Goal: Task Accomplishment & Management: Complete application form

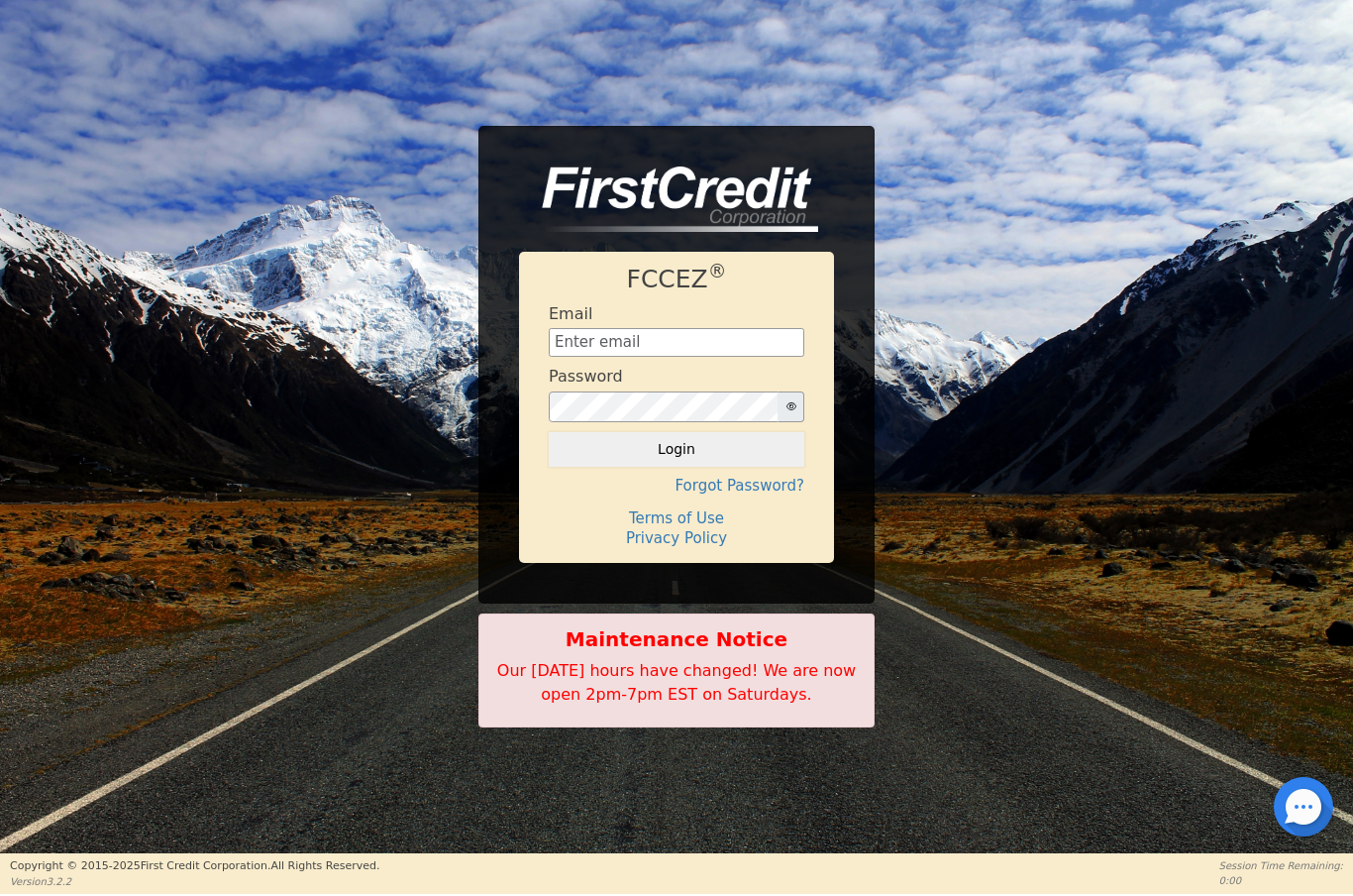
click at [708, 354] on input "text" at bounding box center [677, 343] width 256 height 30
type input "[EMAIL_ADDRESS][DOMAIN_NAME]"
click at [700, 450] on button "Login" at bounding box center [677, 449] width 256 height 34
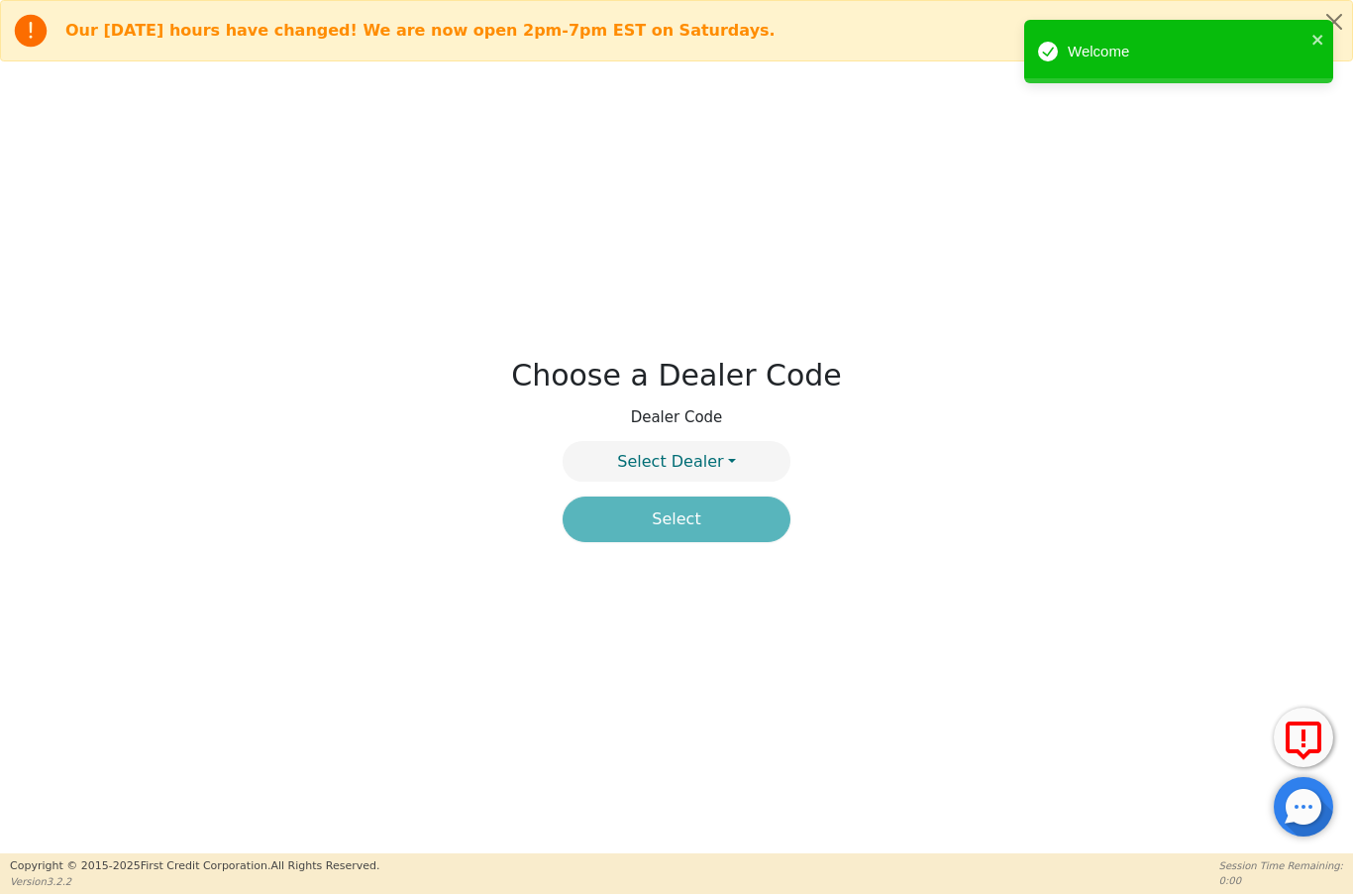
click at [744, 462] on button "Select Dealer" at bounding box center [677, 461] width 228 height 41
click at [736, 513] on link "4394A" at bounding box center [677, 508] width 226 height 27
click at [721, 519] on button "Select" at bounding box center [677, 519] width 228 height 46
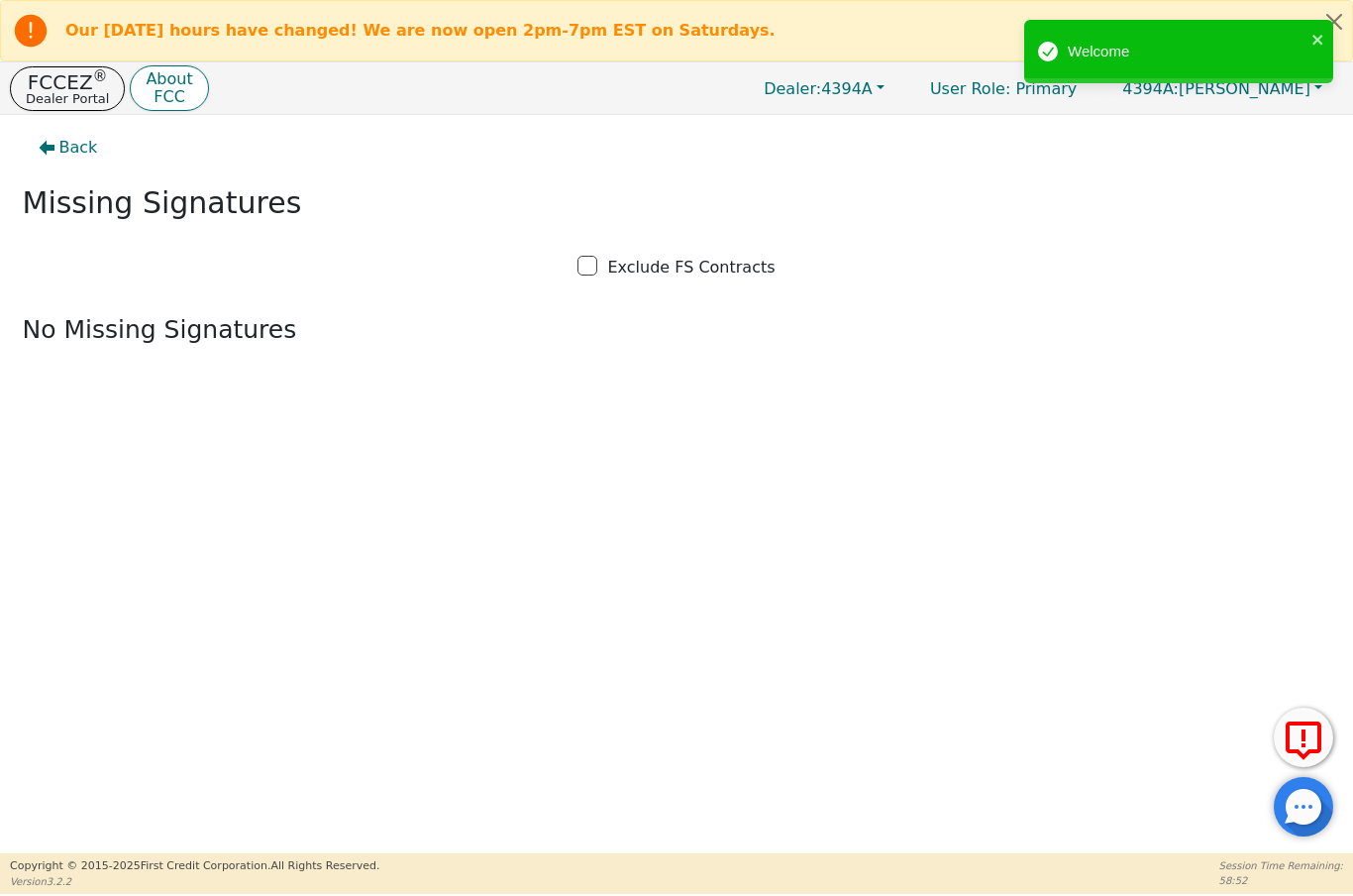
click at [96, 99] on p "Dealer Portal" at bounding box center [67, 98] width 83 height 13
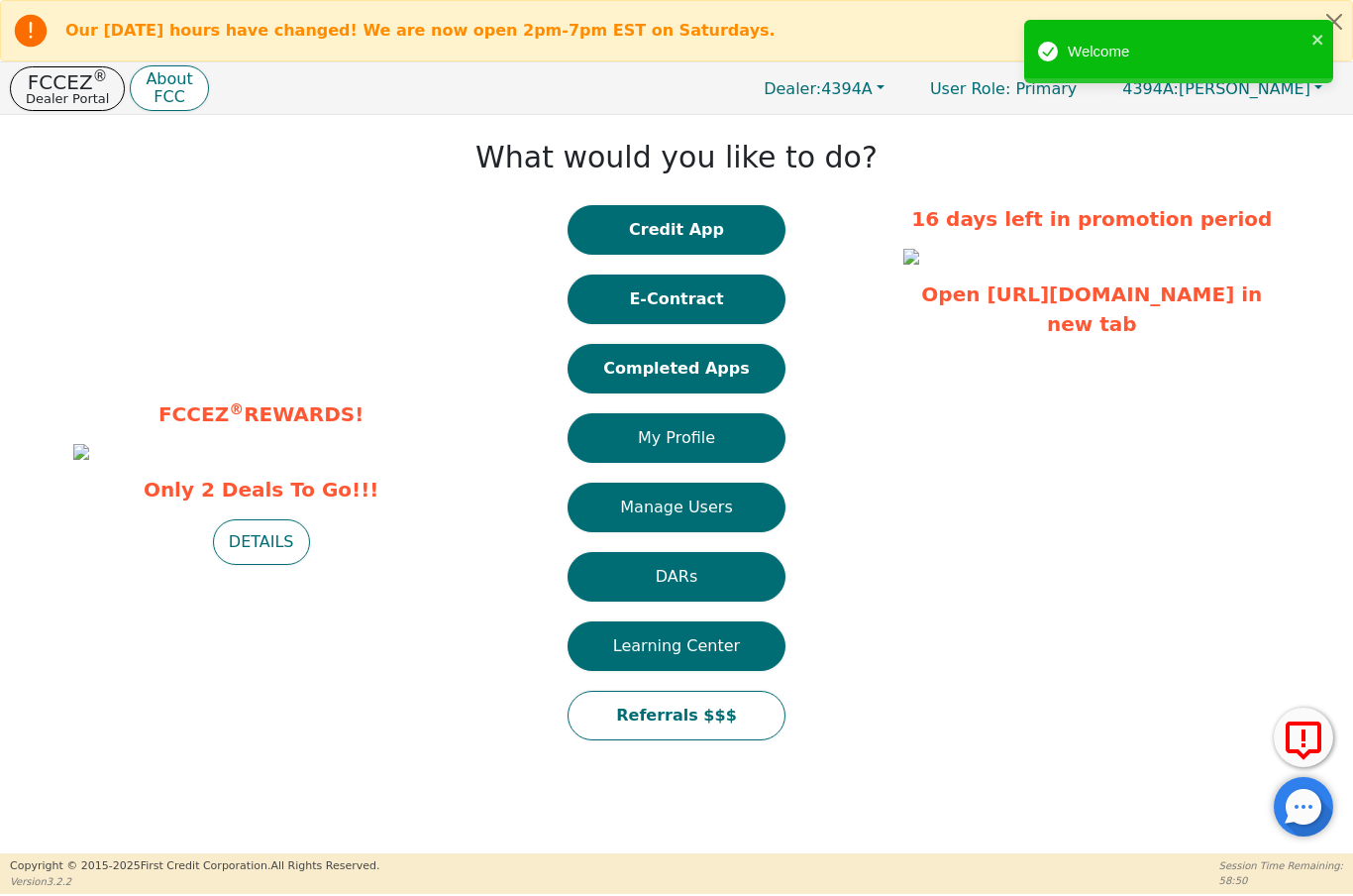
click at [700, 375] on button "Completed Apps" at bounding box center [677, 369] width 218 height 50
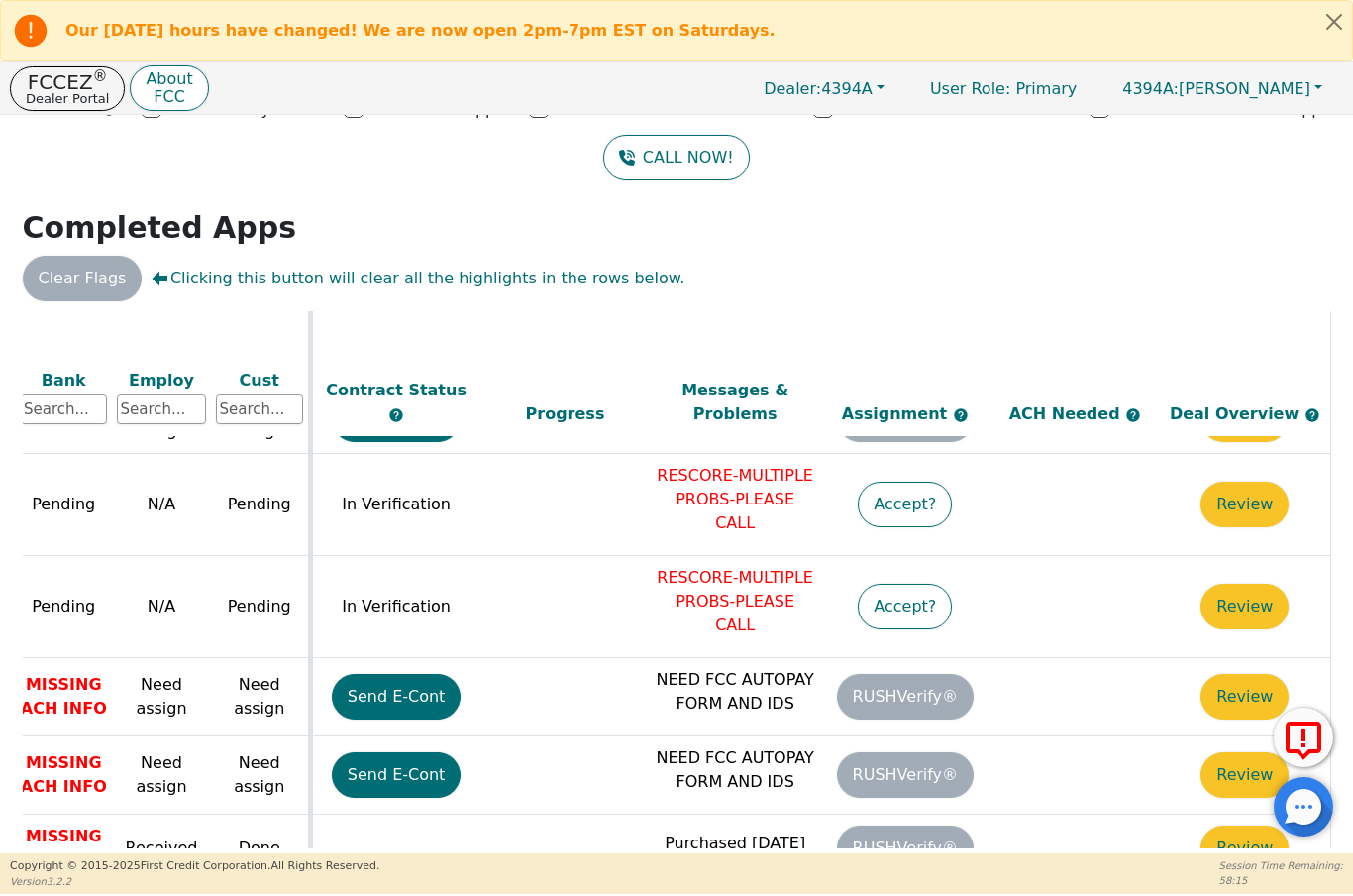
scroll to position [1203, 852]
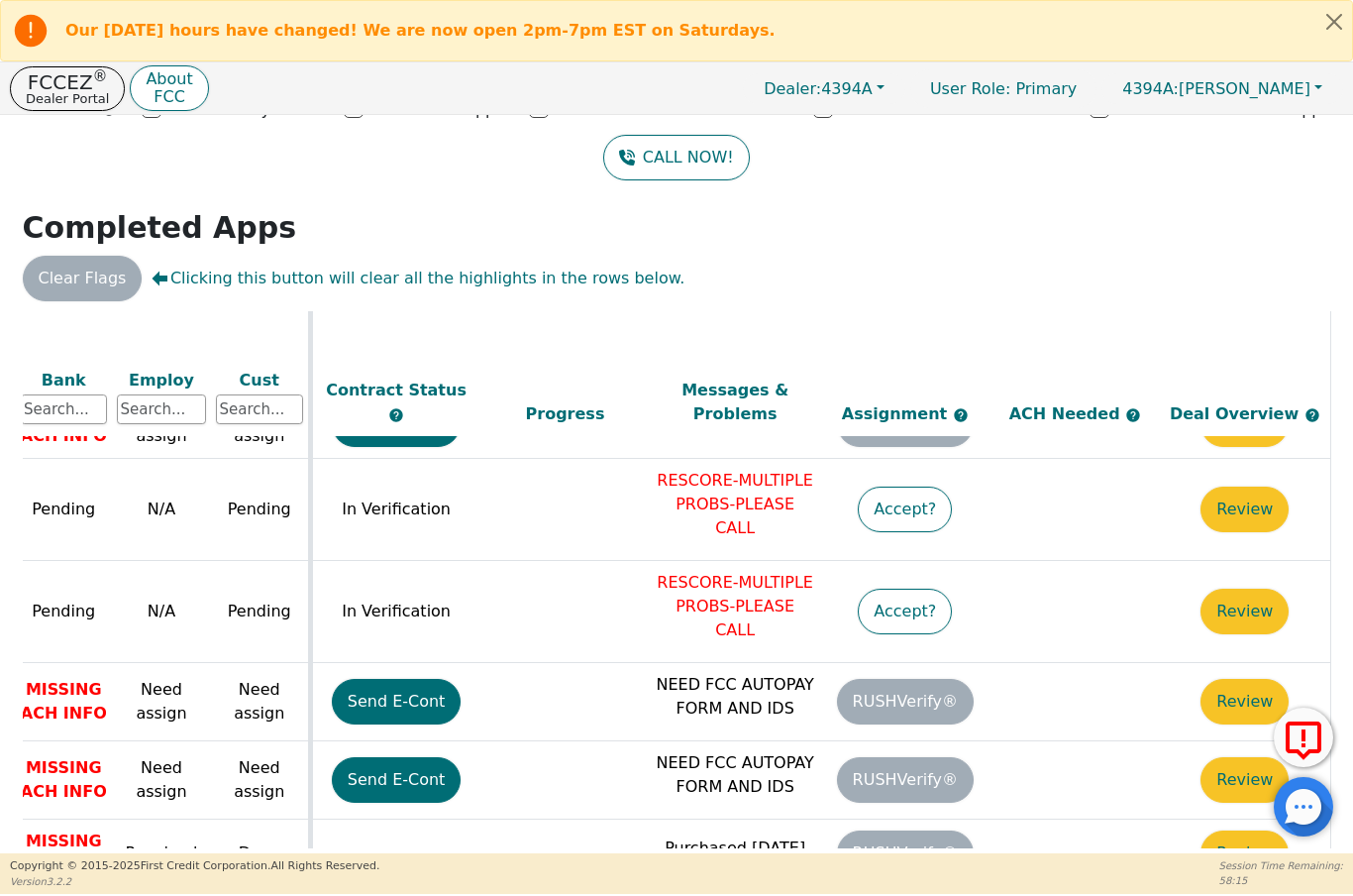
click at [897, 588] on button "Accept?" at bounding box center [905, 611] width 94 height 46
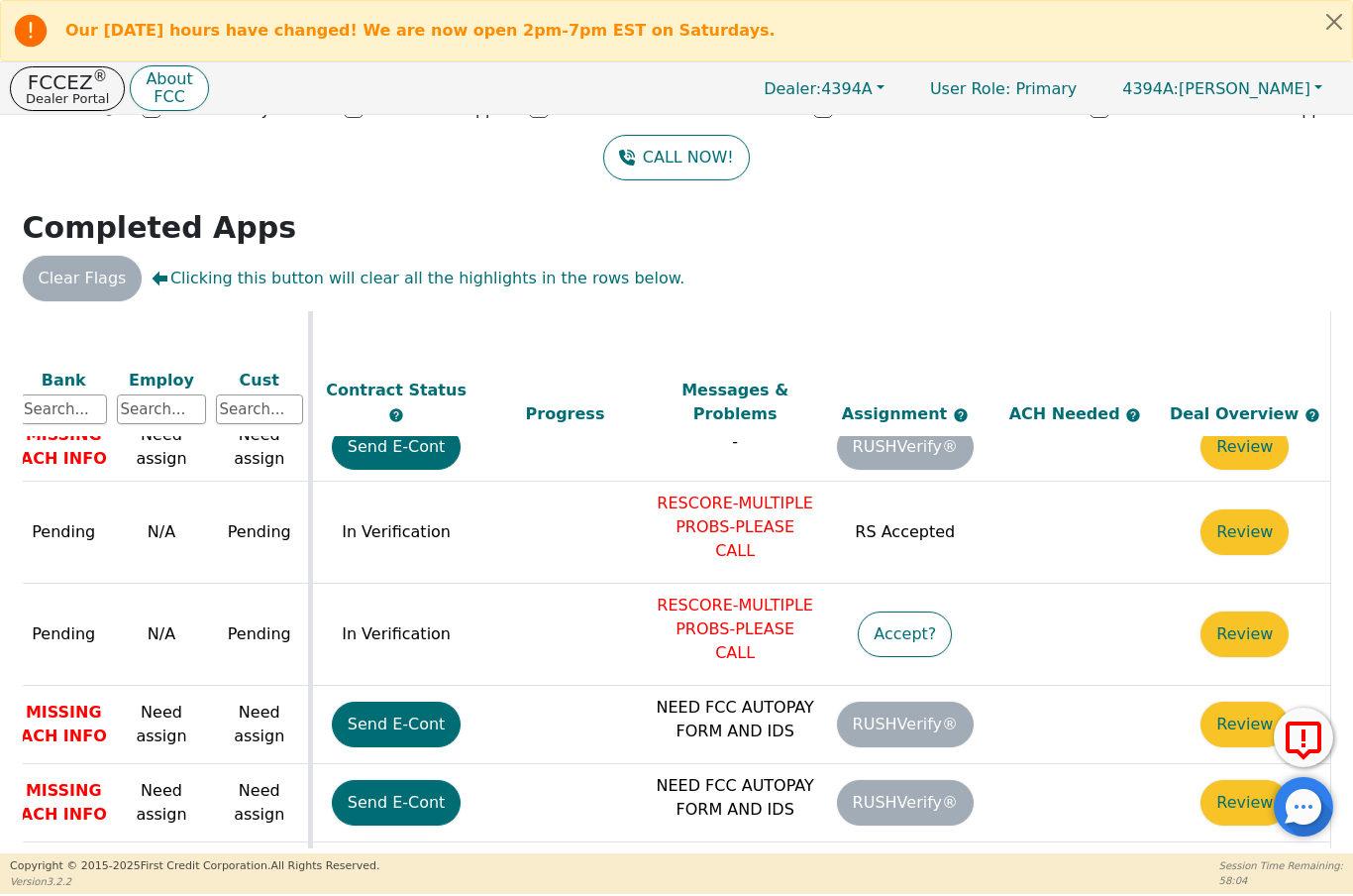
scroll to position [1138, 852]
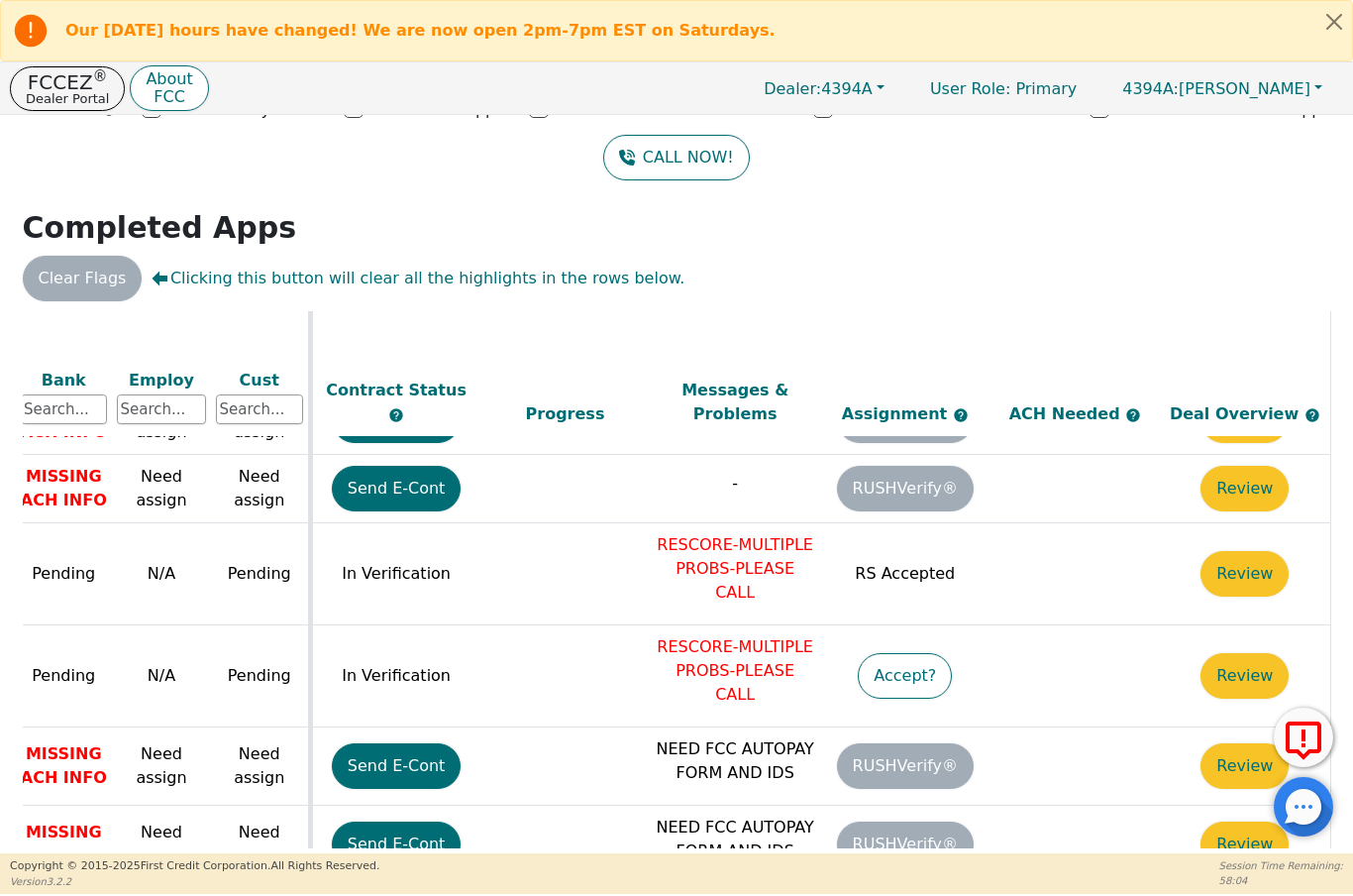
click at [899, 653] on button "Accept?" at bounding box center [905, 676] width 94 height 46
click at [902, 653] on button "Accept?" at bounding box center [905, 676] width 94 height 46
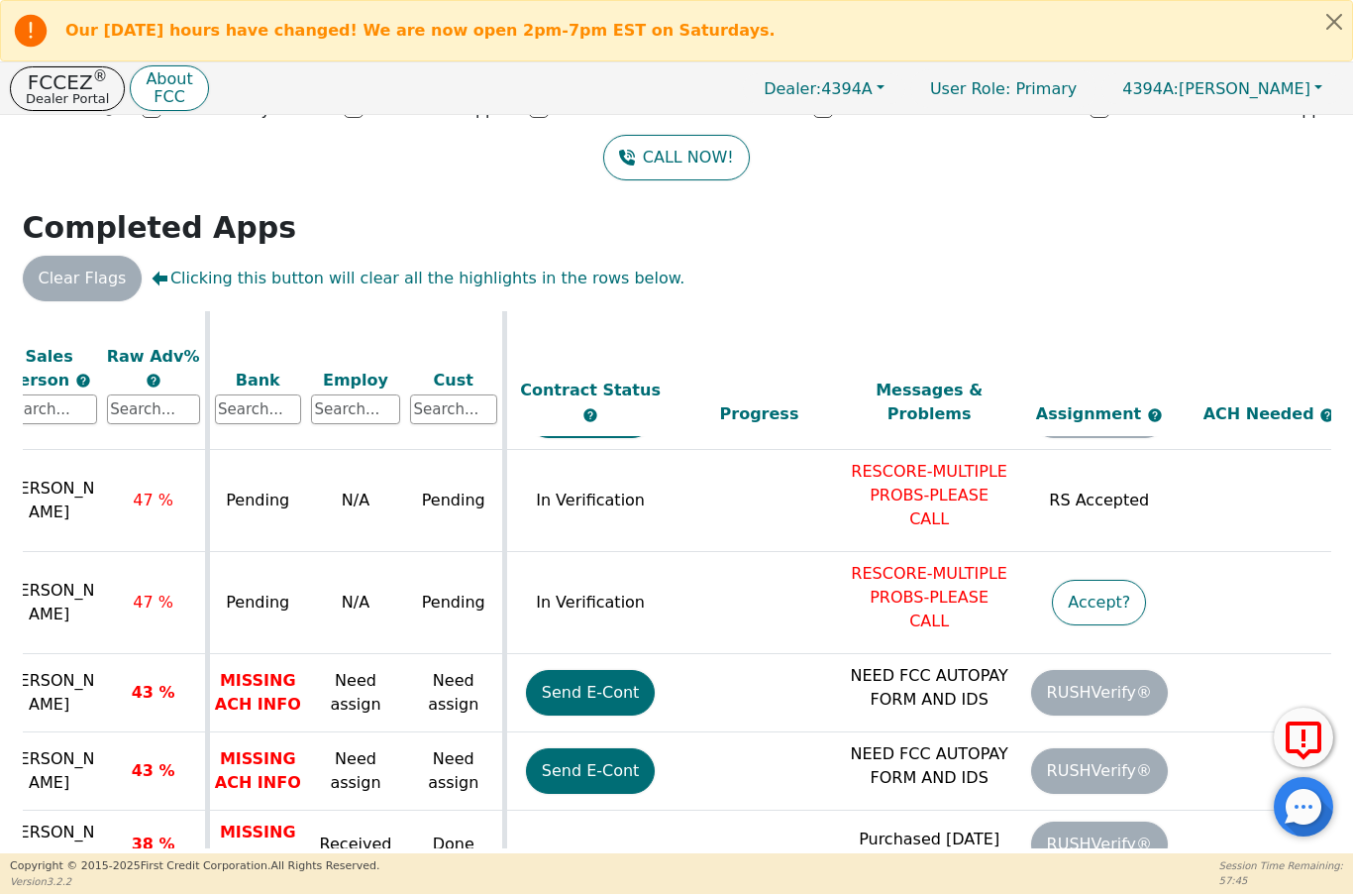
scroll to position [1211, 664]
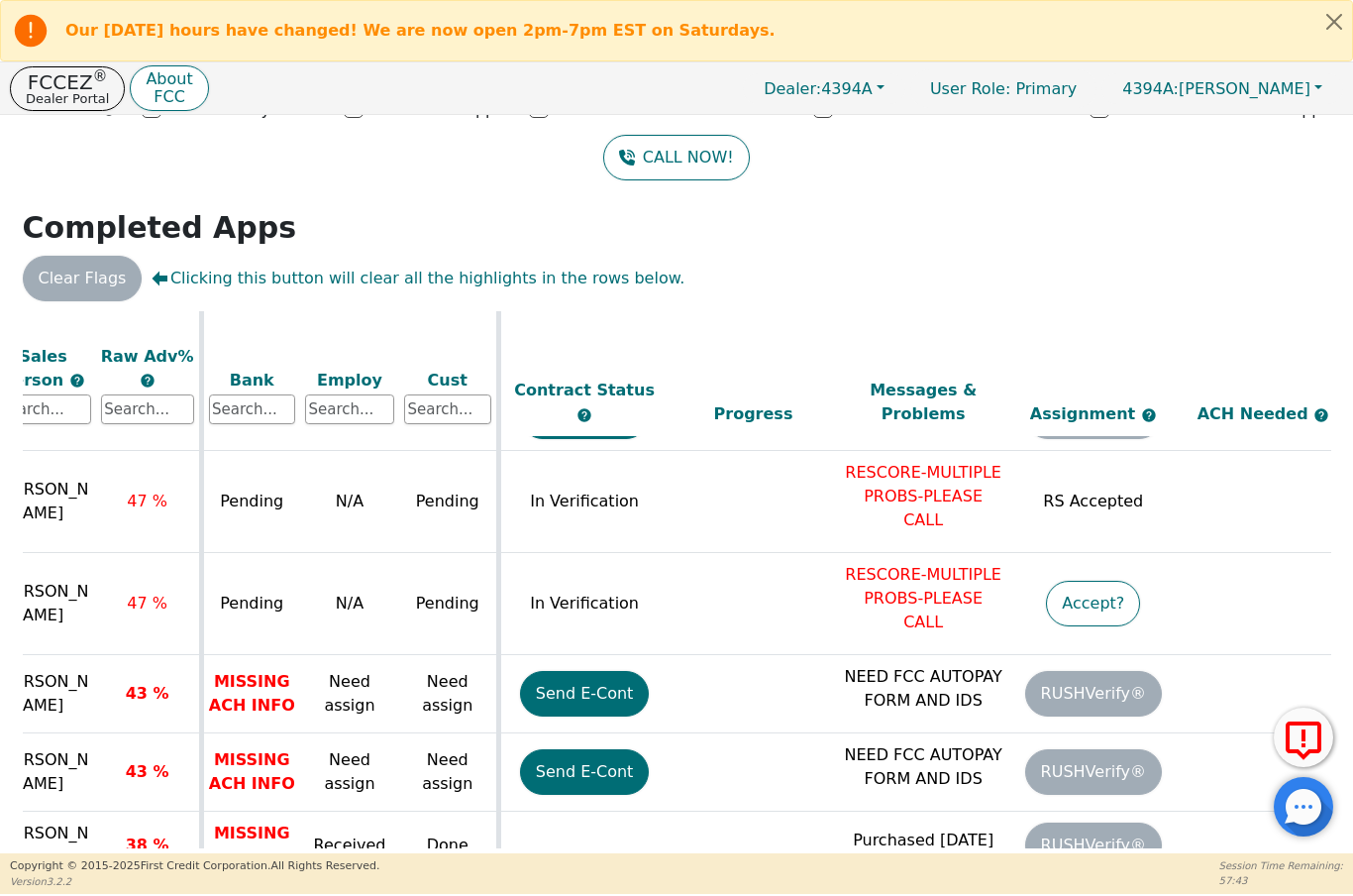
click at [583, 671] on button "Send E-Cont" at bounding box center [585, 694] width 130 height 46
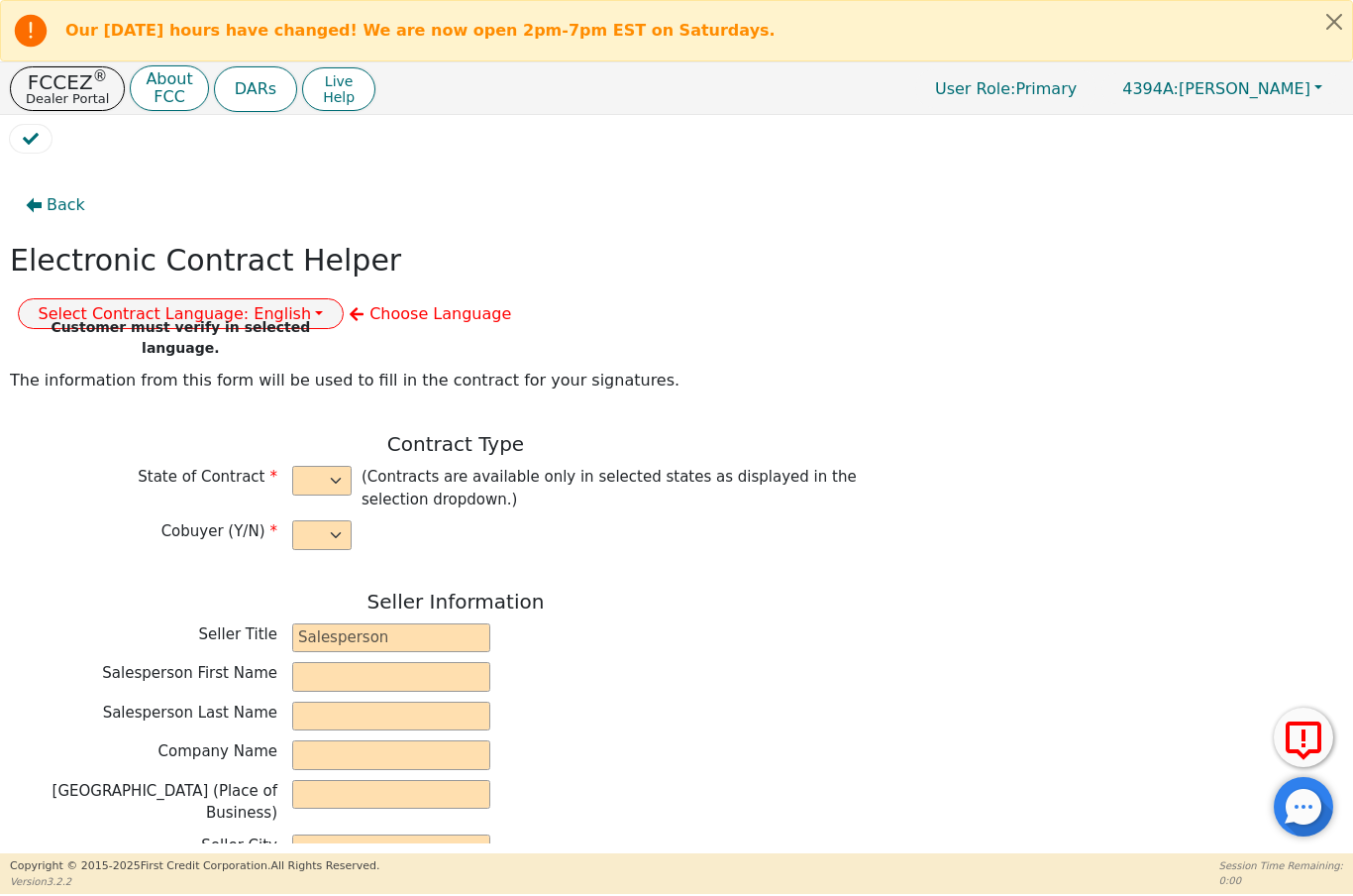
select select "n"
type input "President"
type input "ALDONY"
type input "[PERSON_NAME]"
type input "ALLSELL DBA EAU PURE WATER"
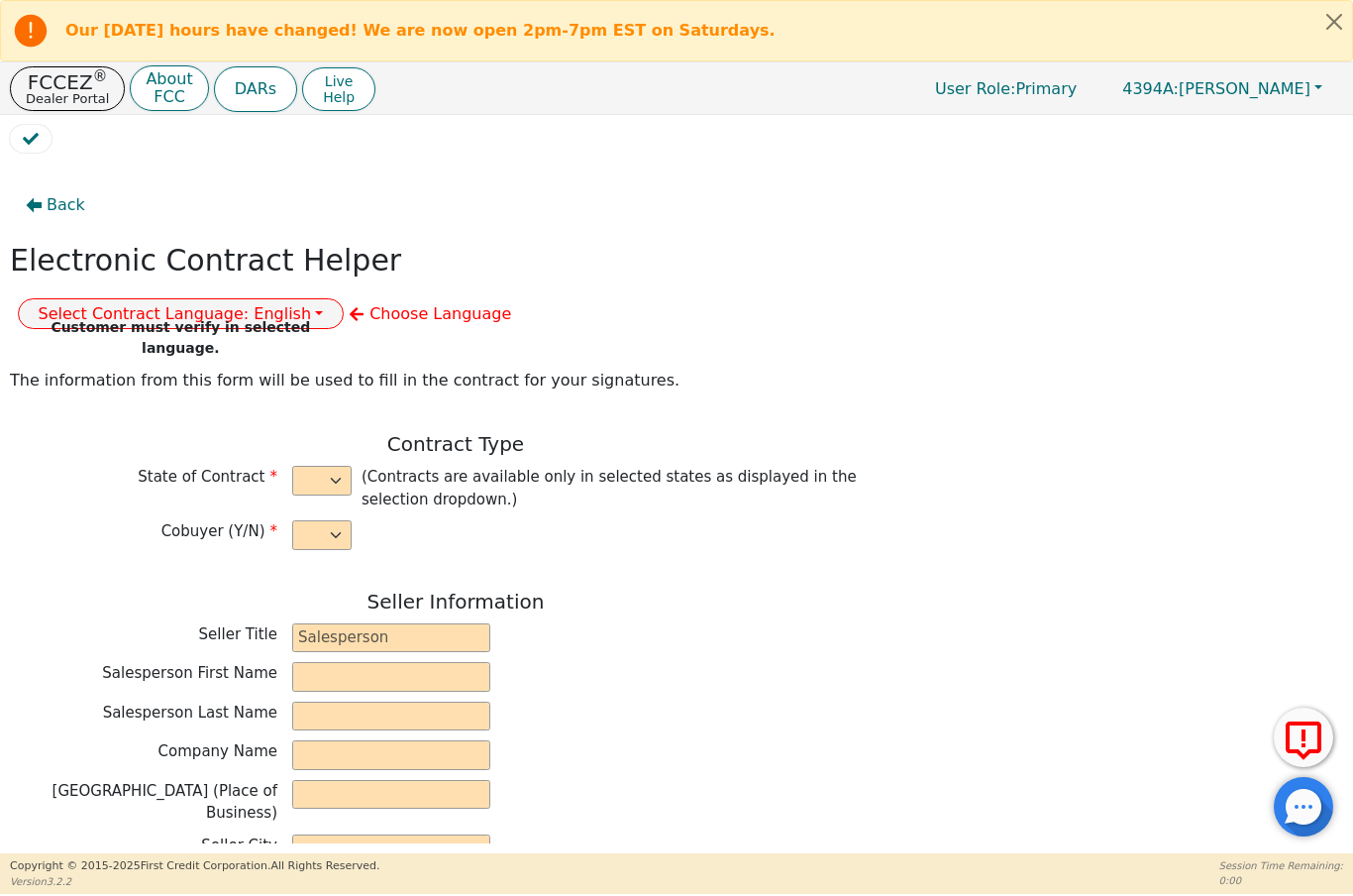
type input "[STREET_ADDRESS]"
type input "BOCA RATON"
select select "FL"
type input "33498"
type input "Tyon"
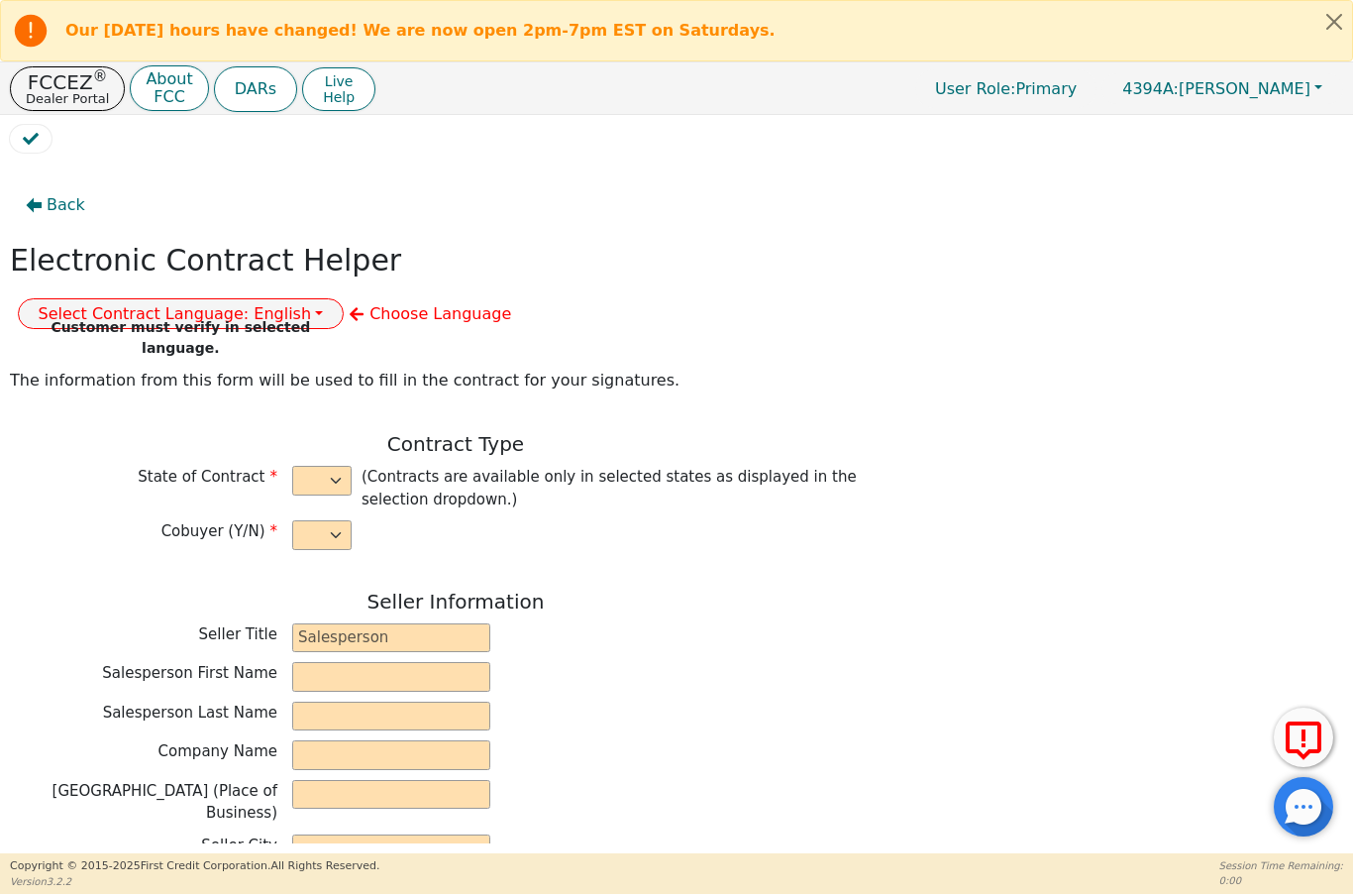
type input "[PERSON_NAME]"
type input "[STREET_ADDRESS]"
type input "[GEOGRAPHIC_DATA]"
select select "FL"
type input "34953"
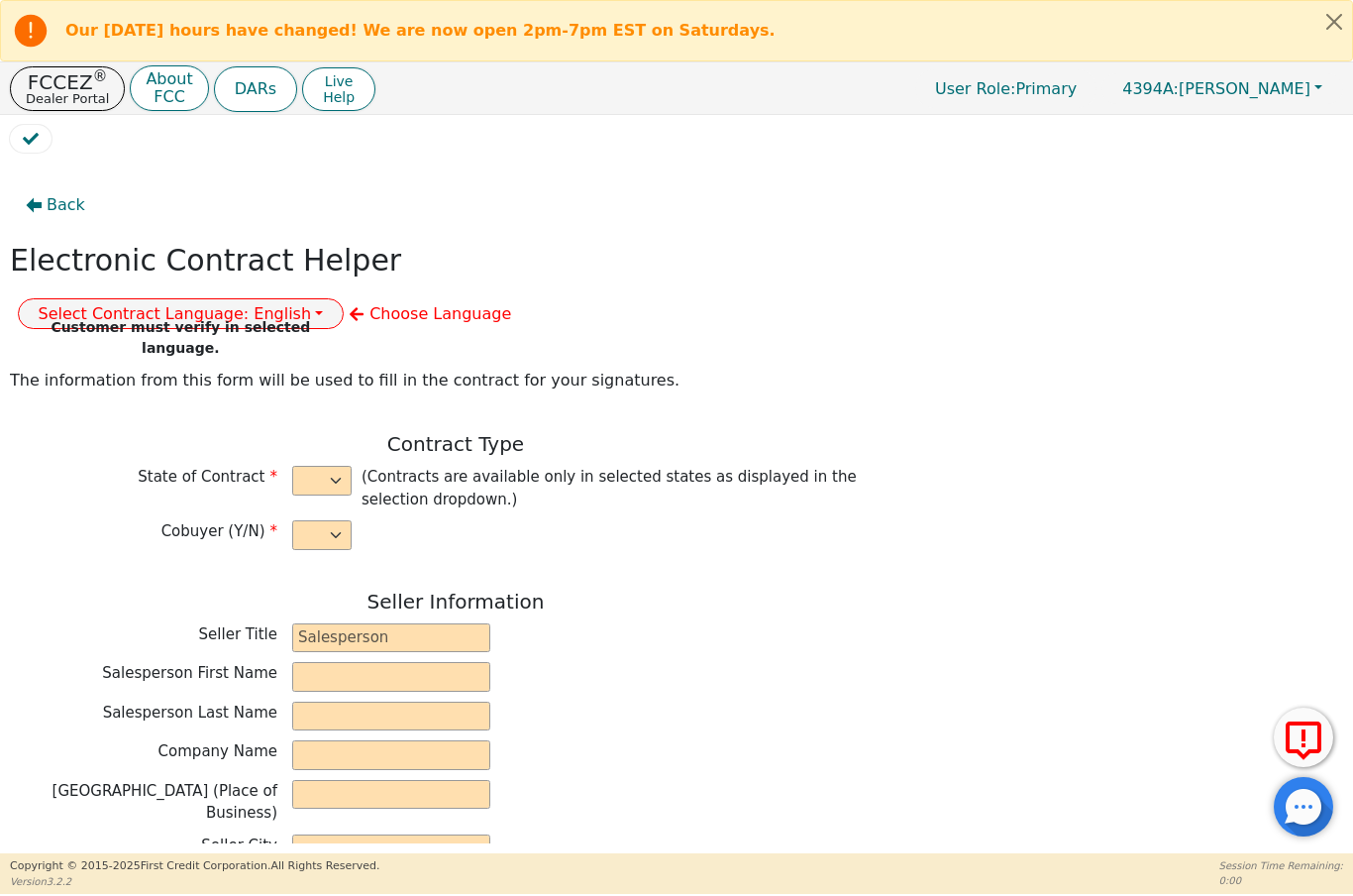
type input "[DATE]"
type input "17.90"
type input "[DATE]"
type input "60"
type input "0"
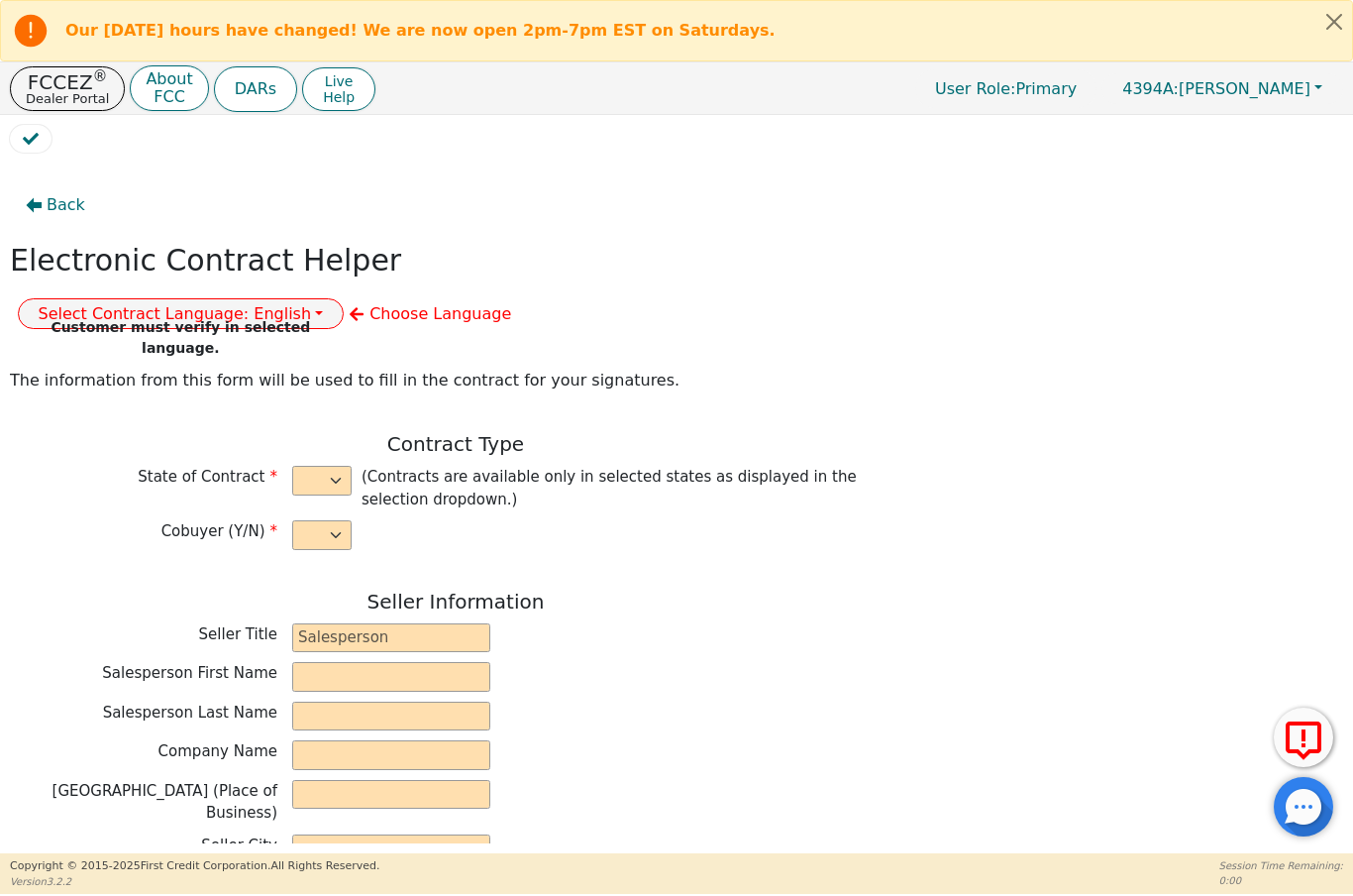
type input "6080181169680"
type input "6000.00"
type input "0.00"
type input "6000.00"
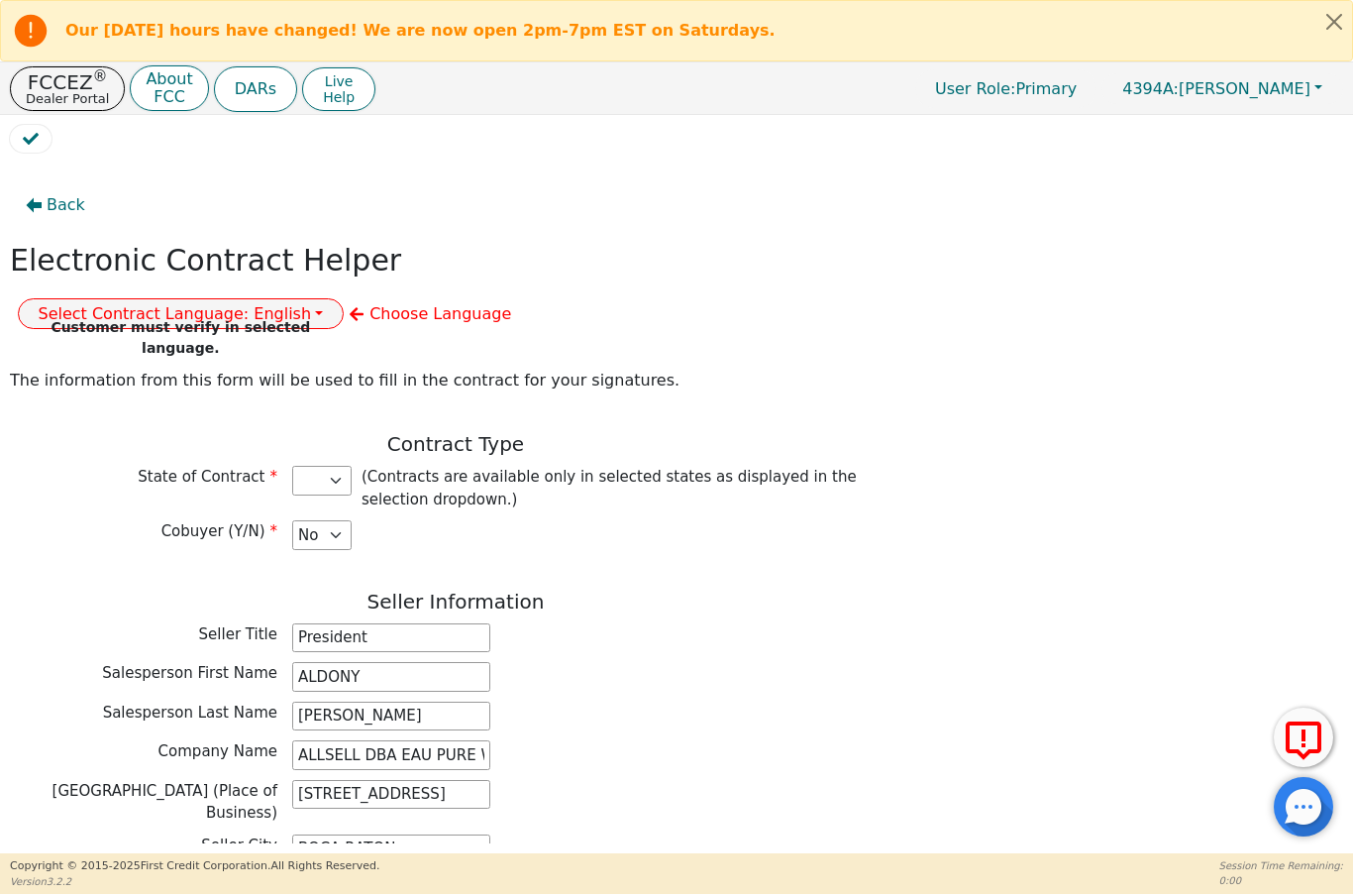
select select "FL"
click at [68, 84] on p "FCCEZ ®" at bounding box center [67, 82] width 83 height 20
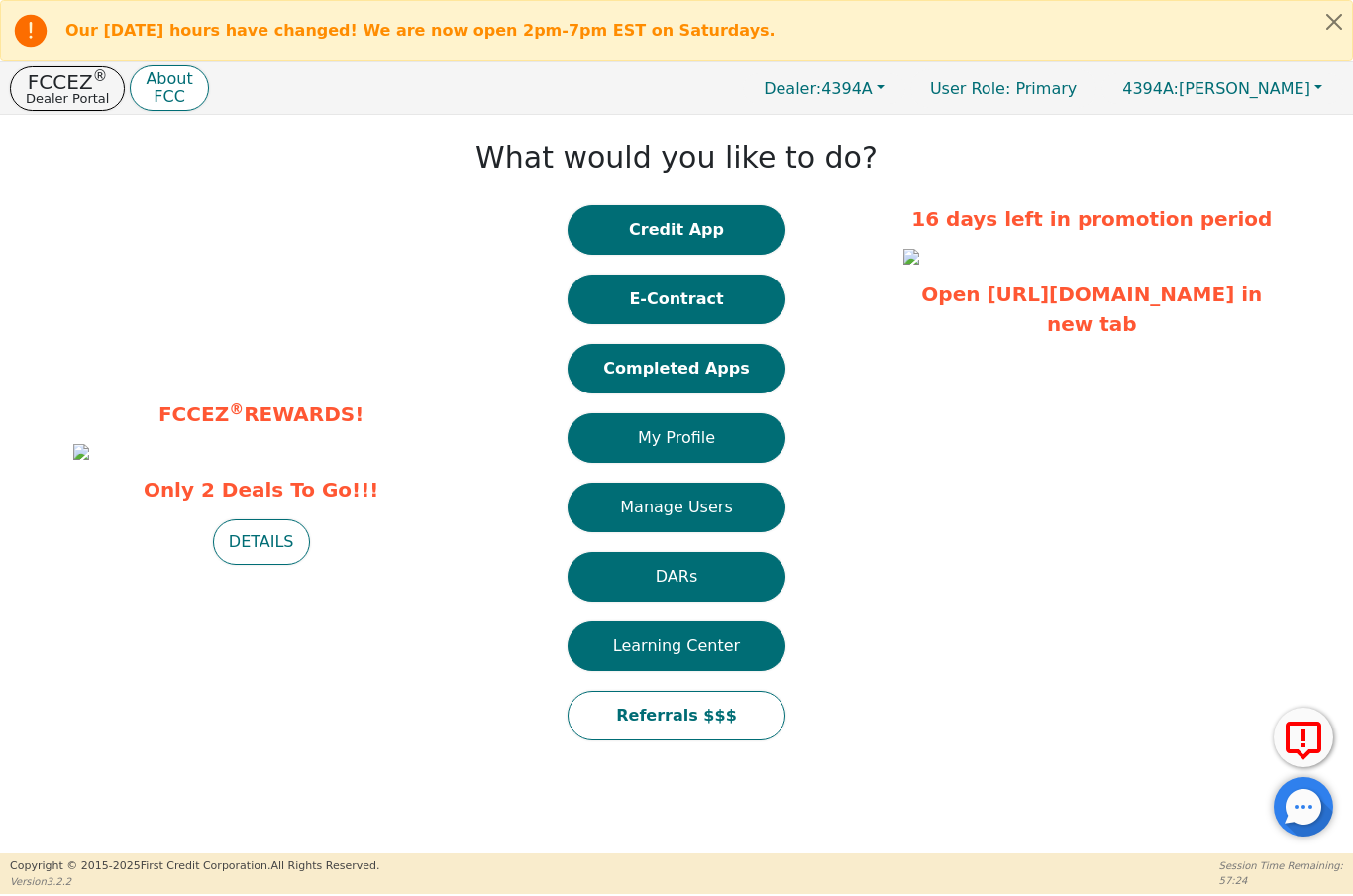
click at [720, 380] on button "Completed Apps" at bounding box center [677, 369] width 218 height 50
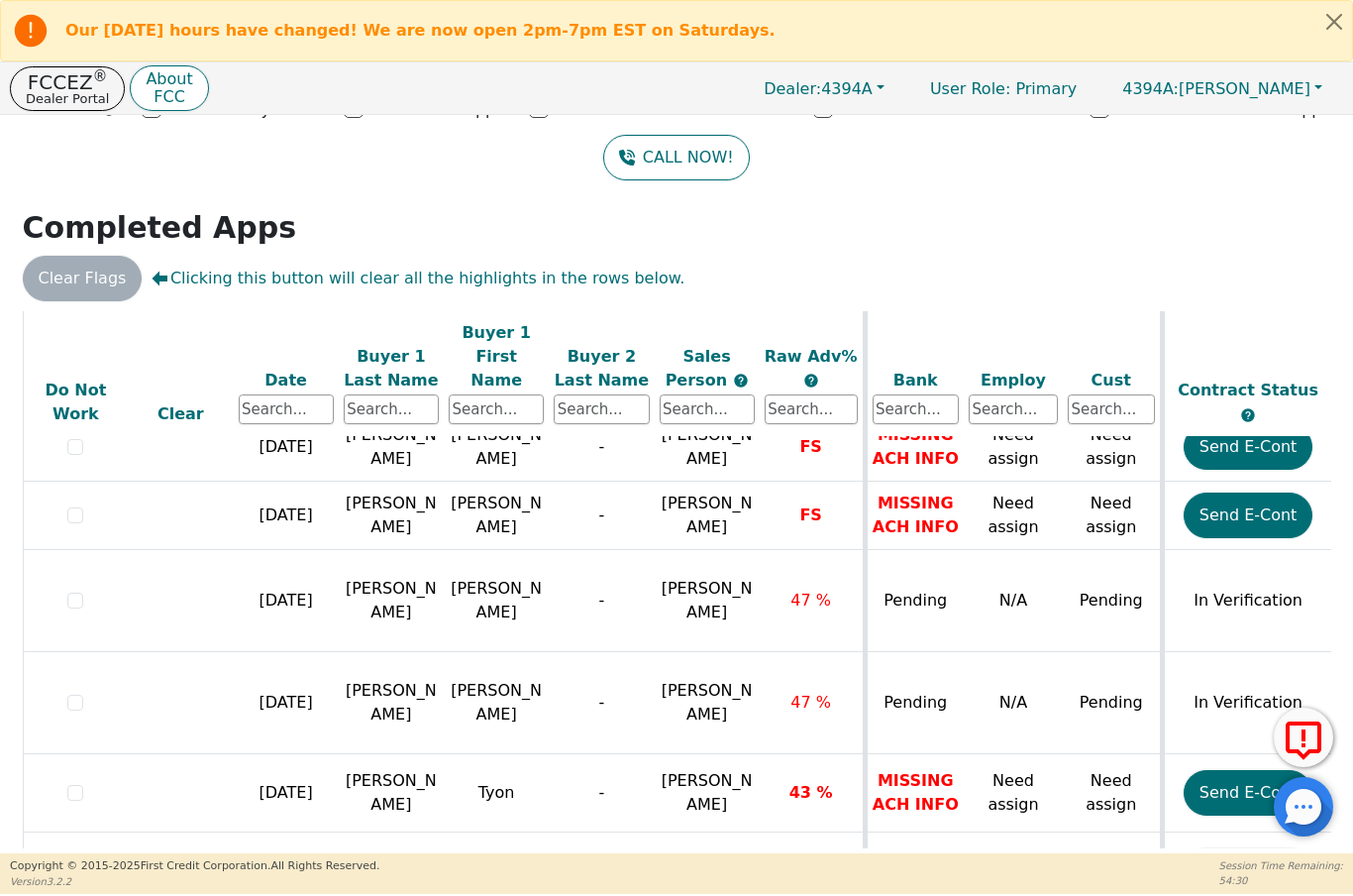
scroll to position [1112, 0]
